Goal: Find contact information: Find contact information

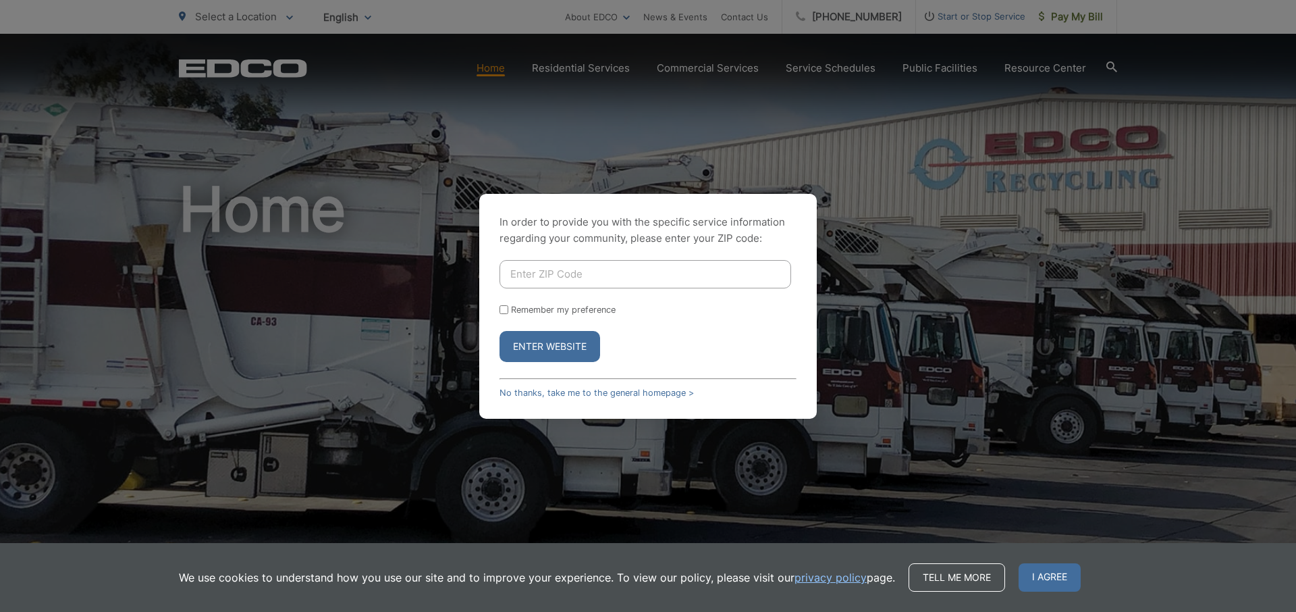
click at [620, 265] on input "Enter ZIP Code" at bounding box center [646, 274] width 292 height 28
click at [500, 331] on button "Enter Website" at bounding box center [550, 346] width 101 height 31
type input "92069"
click at [500, 331] on button "Enter Website" at bounding box center [550, 346] width 101 height 31
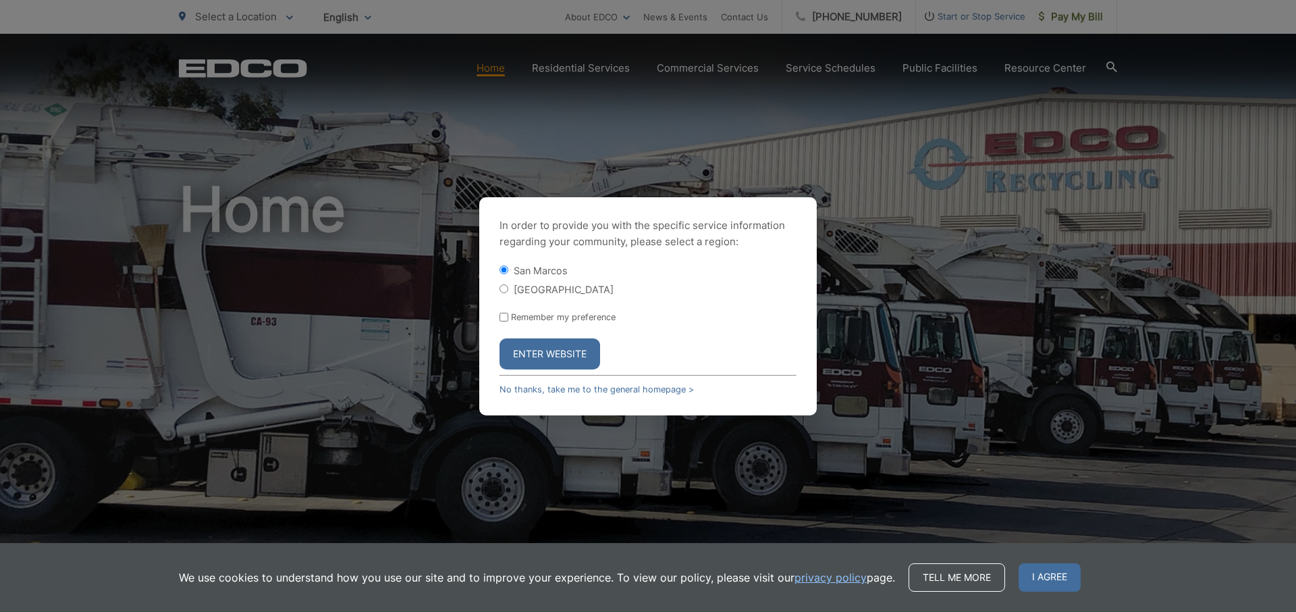
click at [533, 360] on button "Enter Website" at bounding box center [550, 353] width 101 height 31
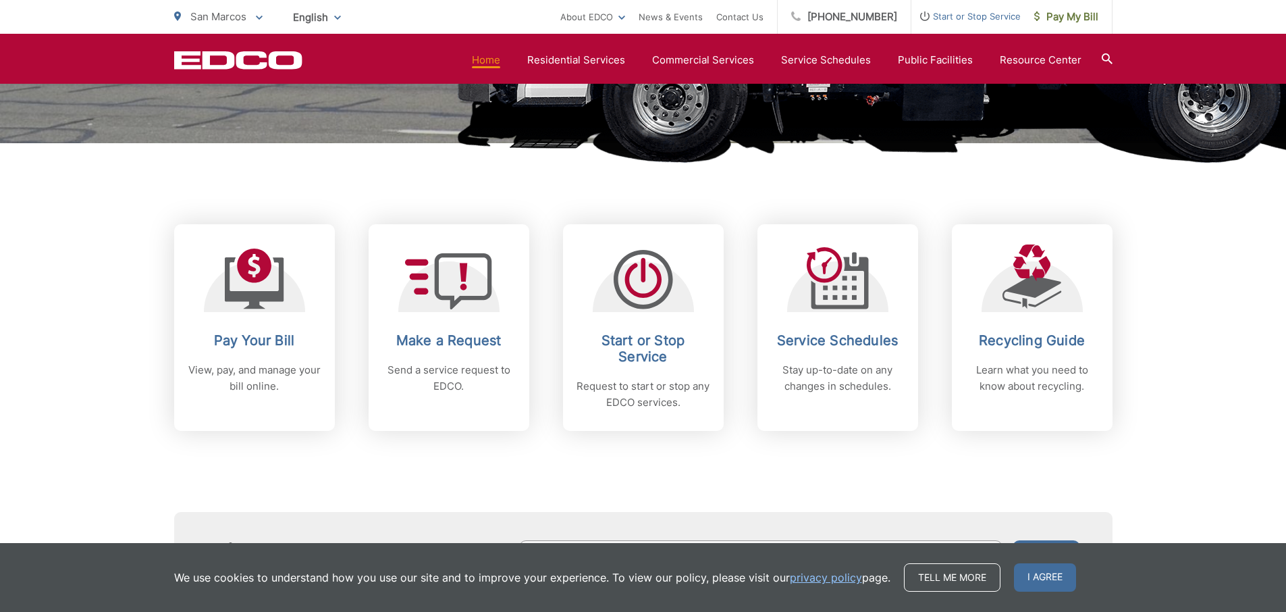
scroll to position [486, 0]
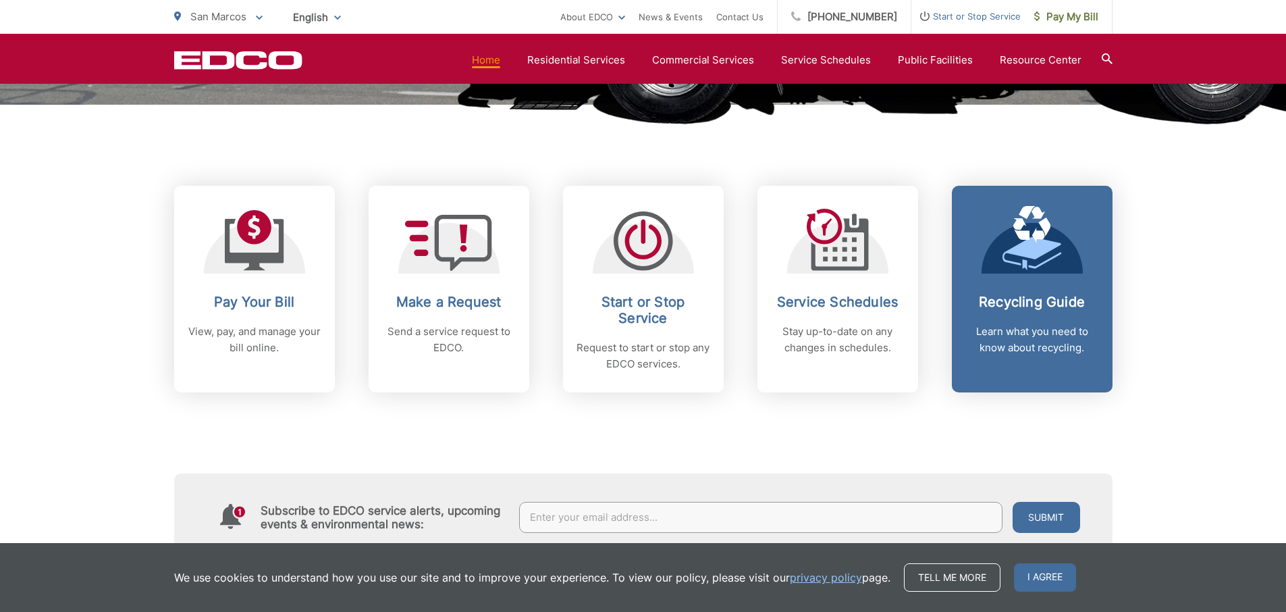
click at [974, 290] on link "Recycling Guide Learn what you need to know about recycling." at bounding box center [1032, 289] width 161 height 207
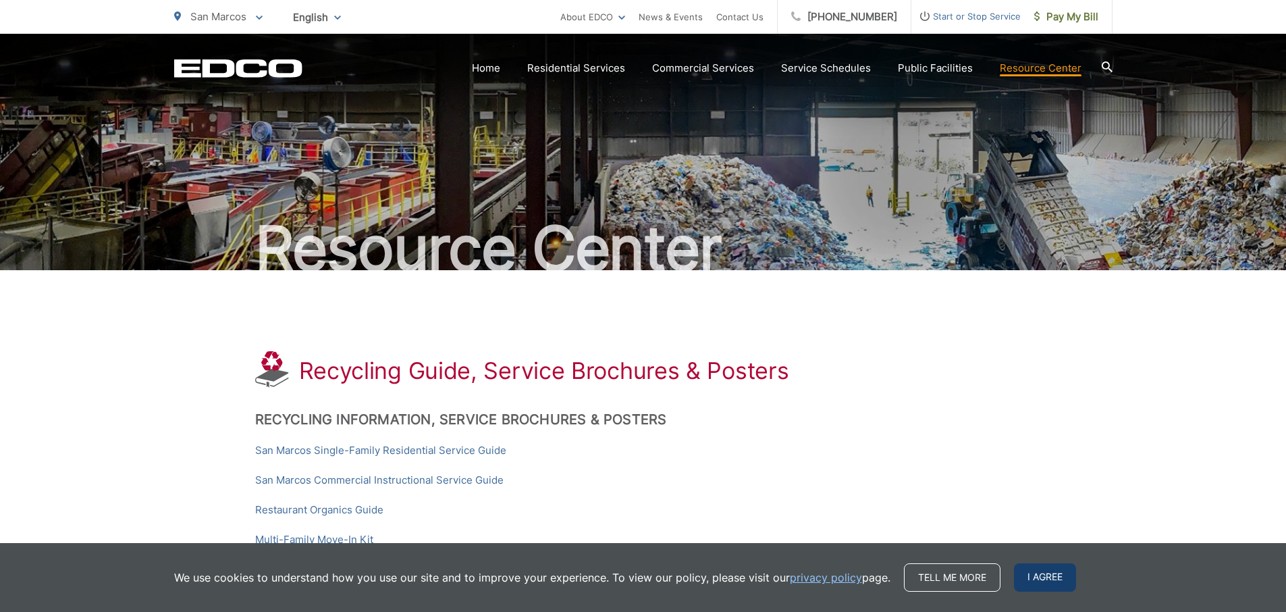
click at [1042, 567] on span "I agree" at bounding box center [1045, 577] width 62 height 28
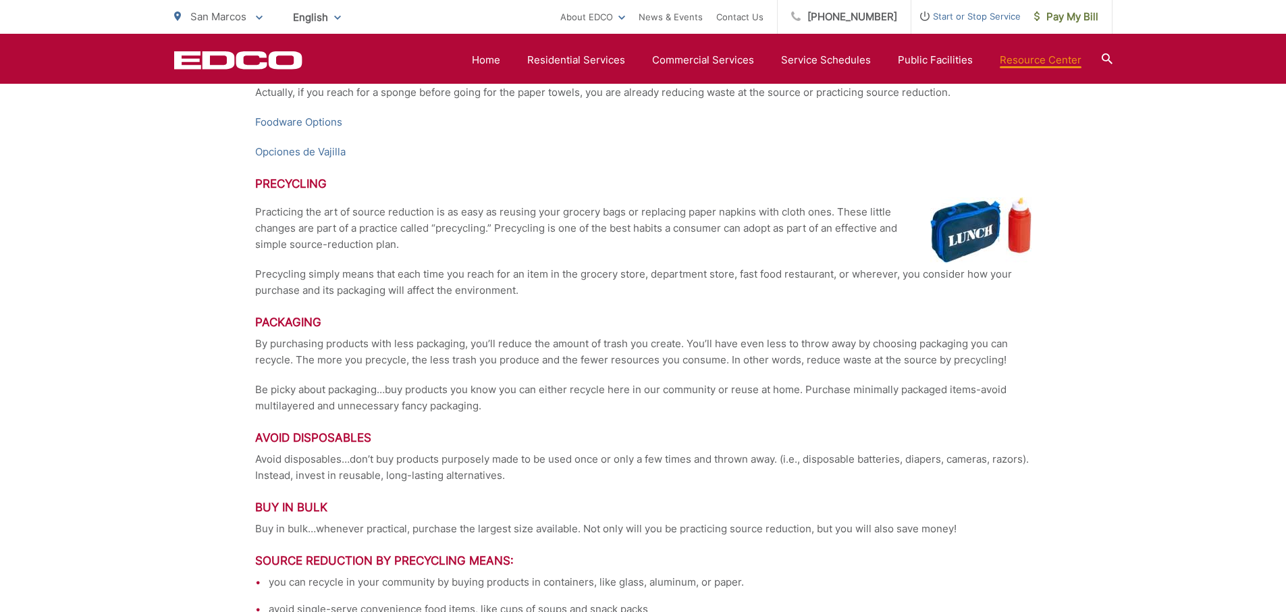
scroll to position [2665, 0]
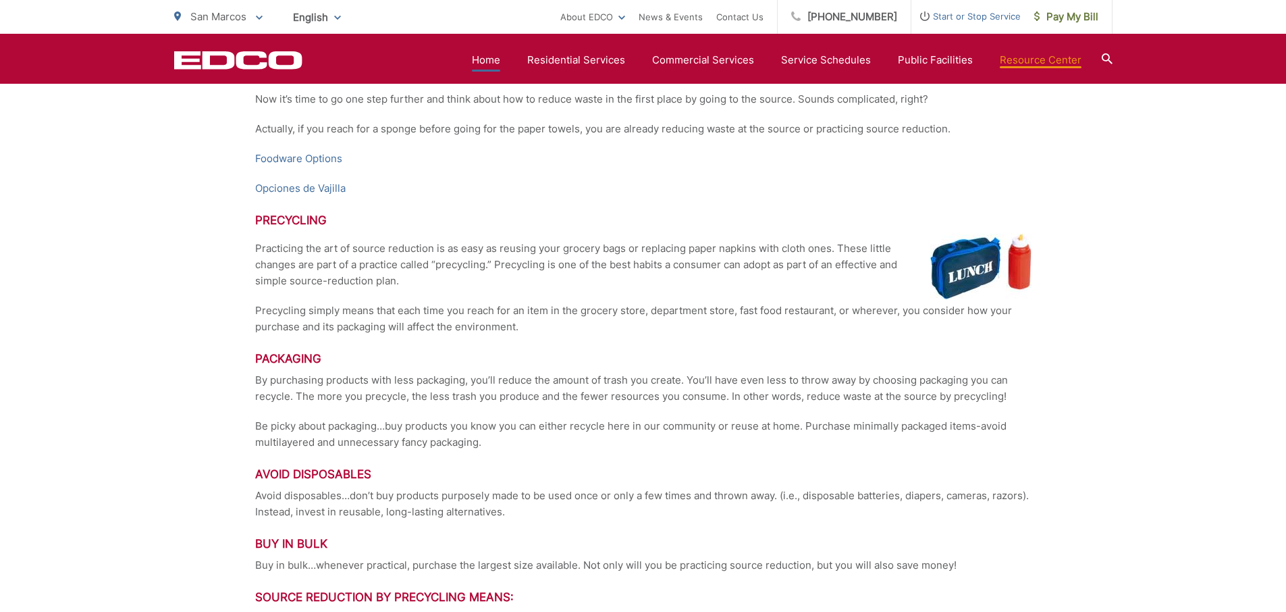
click at [498, 61] on link "Home" at bounding box center [486, 60] width 28 height 16
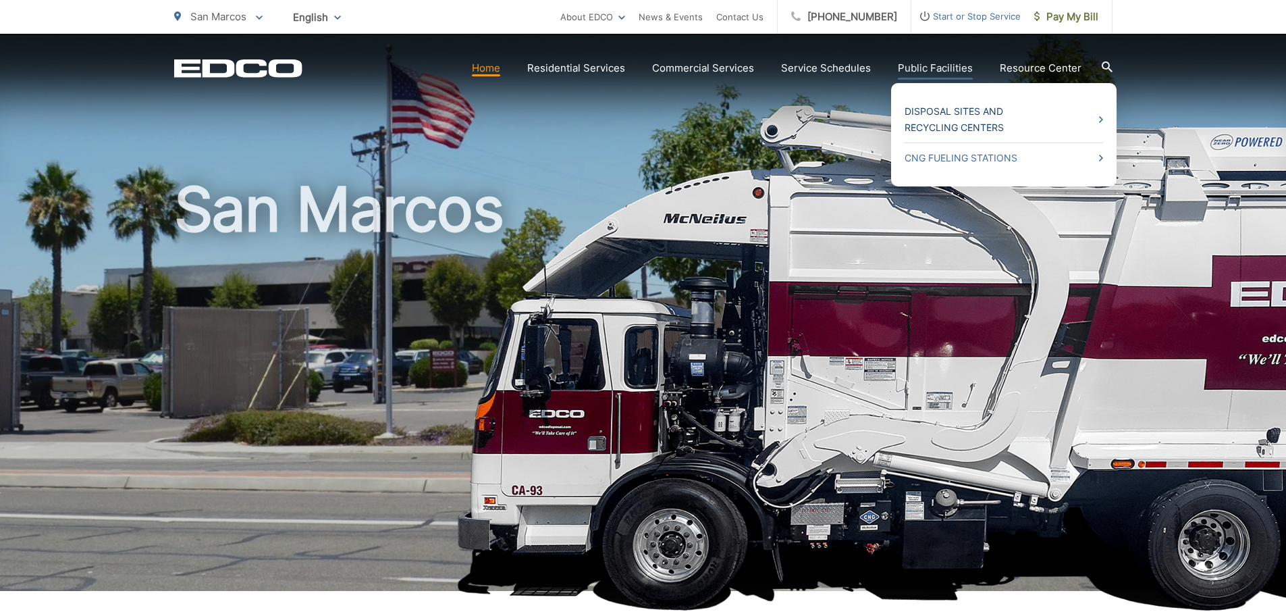
click at [948, 124] on link "Disposal Sites and Recycling Centers" at bounding box center [1004, 119] width 199 height 32
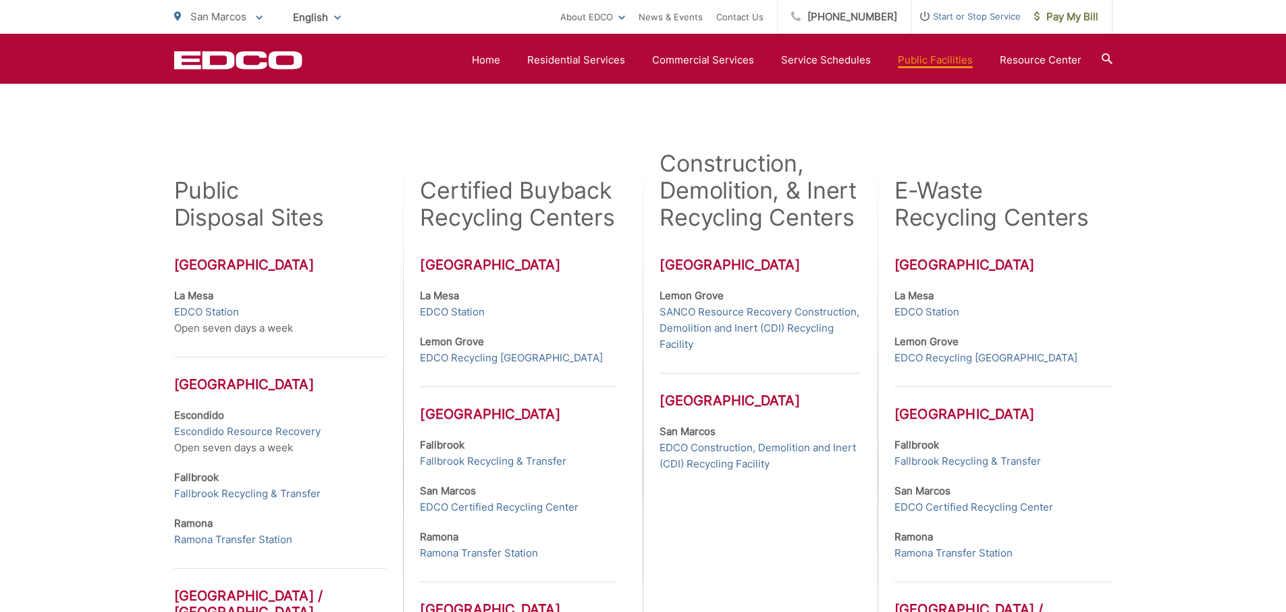
scroll to position [324, 0]
click at [970, 504] on link "EDCO Certified Recycling Center" at bounding box center [974, 506] width 159 height 16
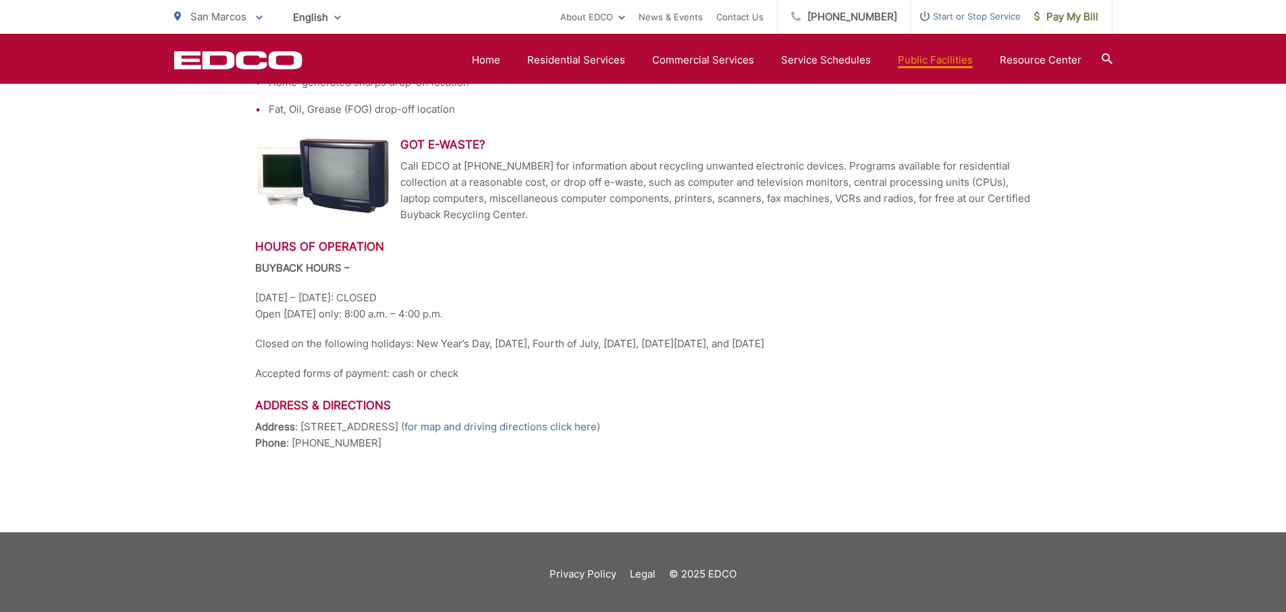
scroll to position [633, 0]
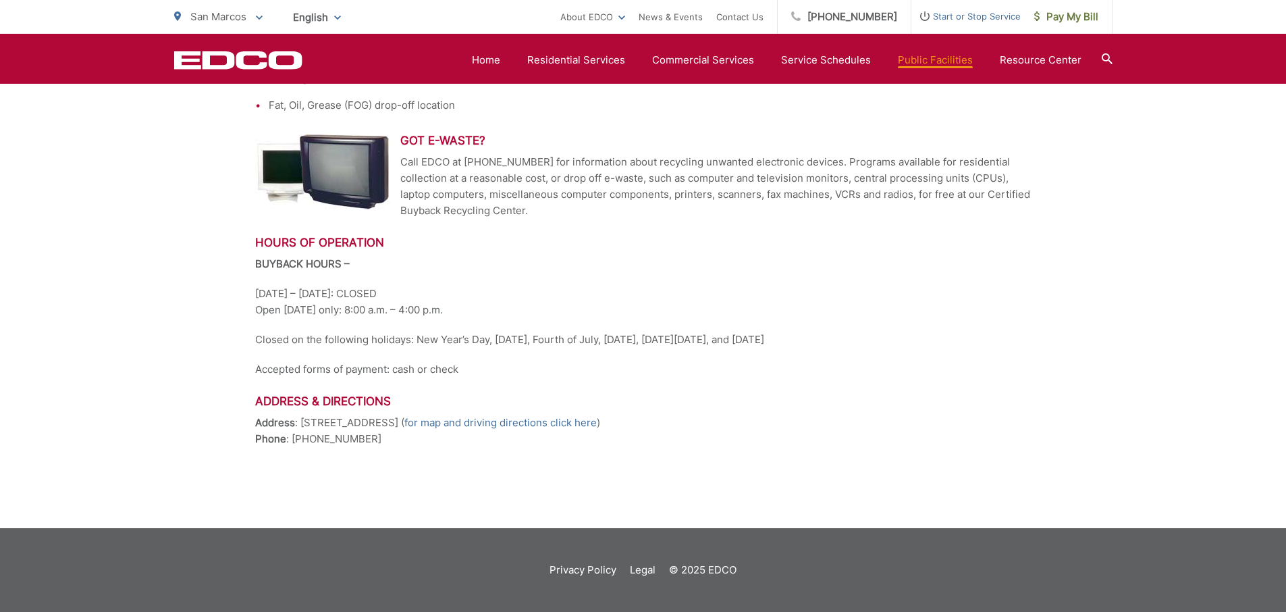
click at [468, 218] on p "Call EDCO at [PHONE_NUMBER] for information about recycling unwanted electronic…" at bounding box center [643, 186] width 776 height 65
